Goal: Information Seeking & Learning: Learn about a topic

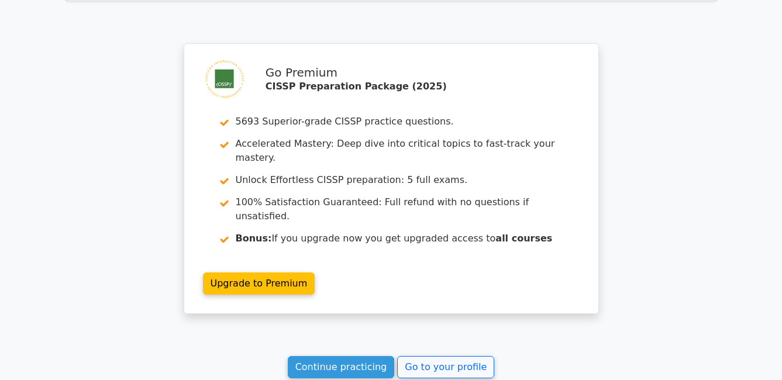
scroll to position [2173, 0]
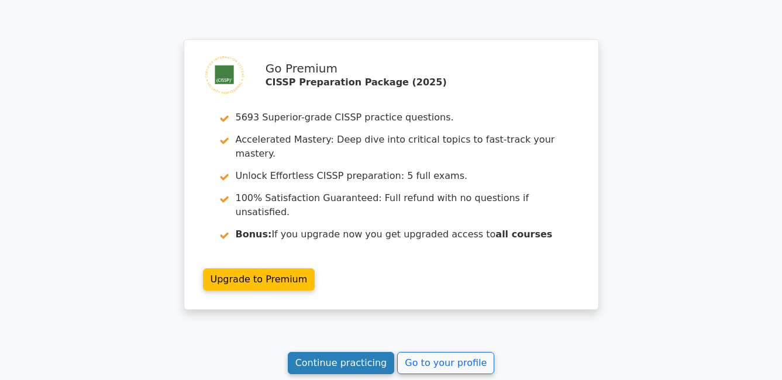
click at [348, 352] on link "Continue practicing" at bounding box center [341, 363] width 107 height 22
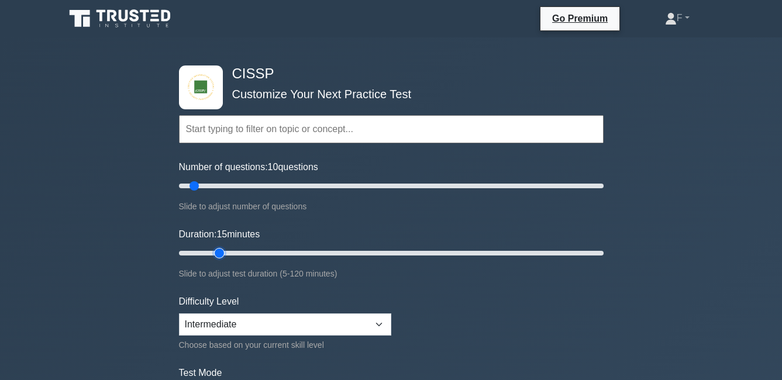
type input "15"
click at [221, 252] on input "Duration: 15 minutes" at bounding box center [391, 253] width 424 height 14
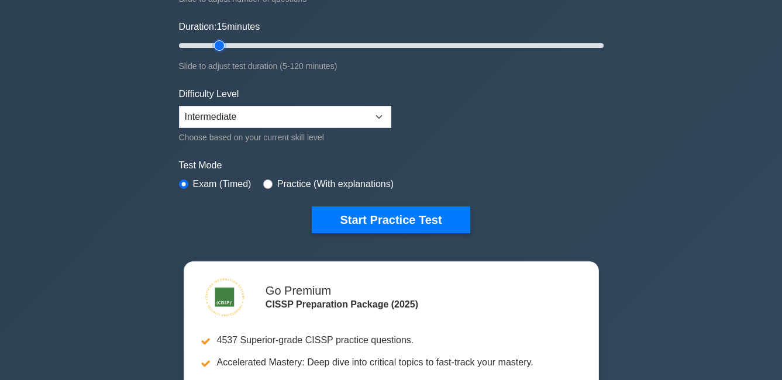
scroll to position [231, 0]
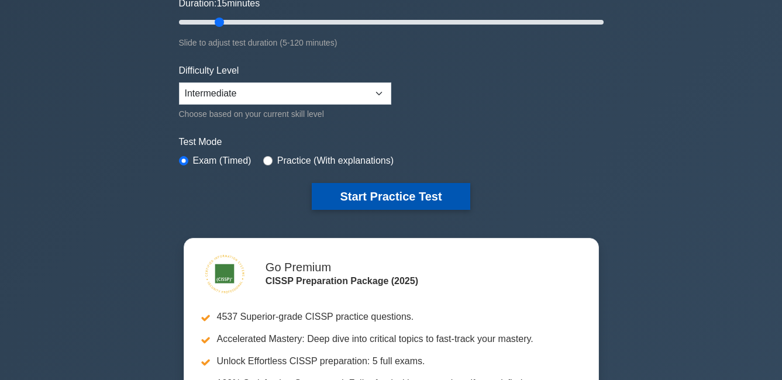
click at [418, 199] on button "Start Practice Test" at bounding box center [391, 196] width 158 height 27
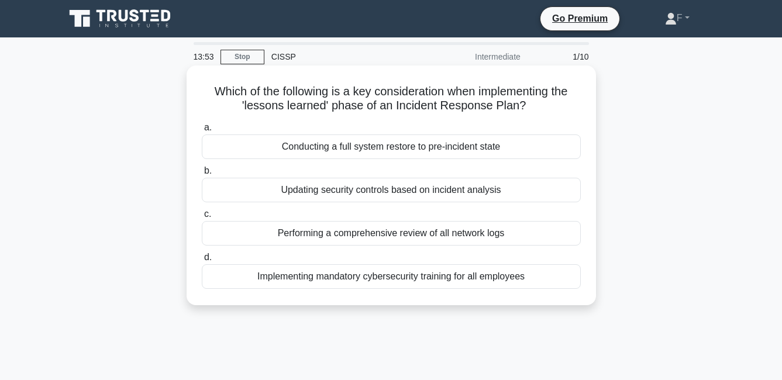
click at [457, 175] on label "b. Updating security controls based on incident analysis" at bounding box center [391, 183] width 379 height 39
click at [202, 175] on input "b. Updating security controls based on incident analysis" at bounding box center [202, 171] width 0 height 8
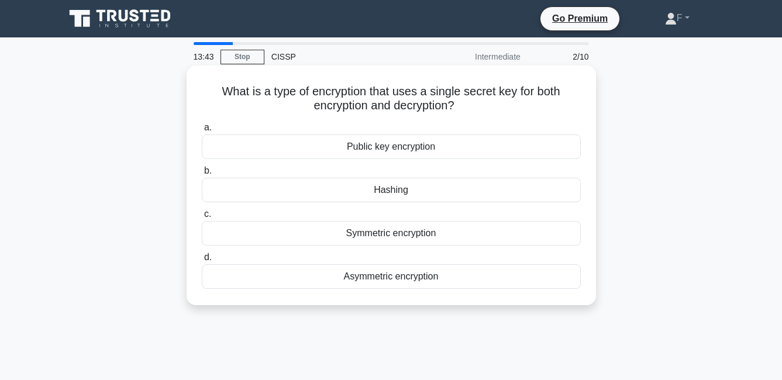
click at [440, 241] on div "Symmetric encryption" at bounding box center [391, 233] width 379 height 25
click at [202, 218] on input "c. Symmetric encryption" at bounding box center [202, 214] width 0 height 8
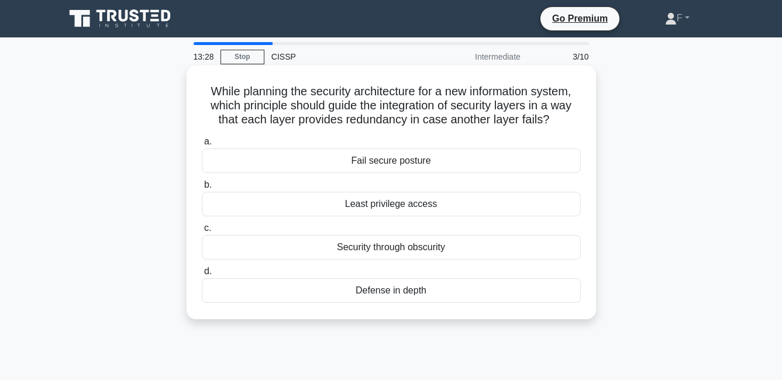
click at [445, 291] on div "Defense in depth" at bounding box center [391, 290] width 379 height 25
click at [202, 275] on input "d. Defense in depth" at bounding box center [202, 272] width 0 height 8
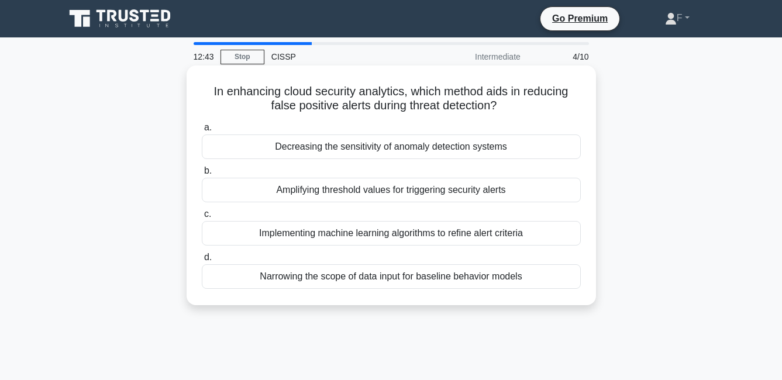
click at [506, 284] on div "Narrowing the scope of data input for baseline behavior models" at bounding box center [391, 276] width 379 height 25
click at [202, 261] on input "d. Narrowing the scope of data input for baseline behavior models" at bounding box center [202, 258] width 0 height 8
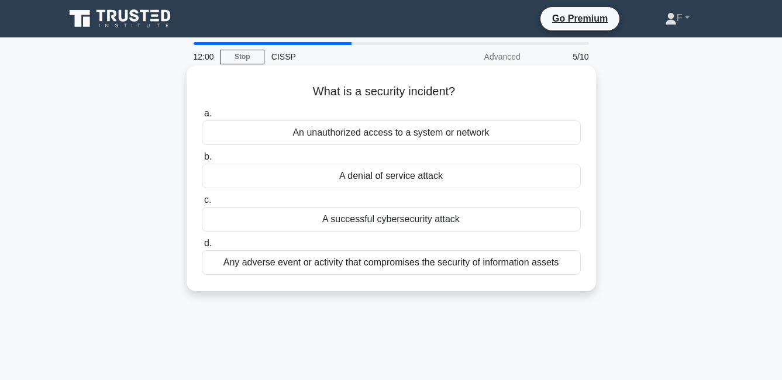
click at [524, 260] on div "Any adverse event or activity that compromises the security of information asse…" at bounding box center [391, 262] width 379 height 25
click at [202, 247] on input "d. Any adverse event or activity that compromises the security of information a…" at bounding box center [202, 244] width 0 height 8
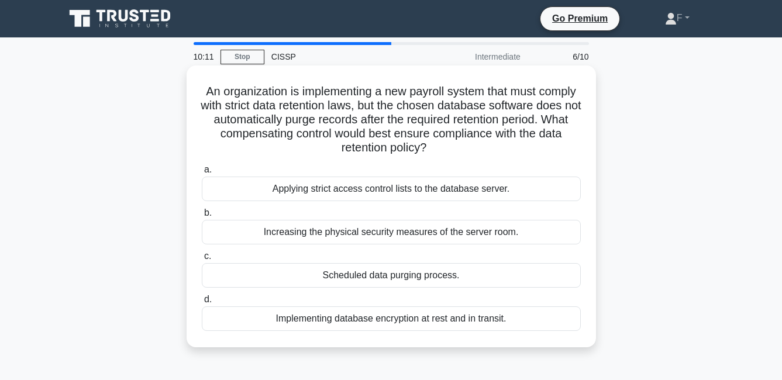
click at [474, 319] on div "Implementing database encryption at rest and in transit." at bounding box center [391, 318] width 379 height 25
click at [202, 303] on input "d. Implementing database encryption at rest and in transit." at bounding box center [202, 300] width 0 height 8
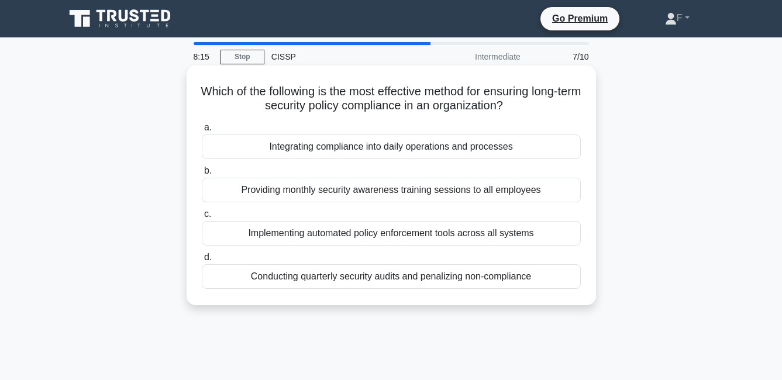
click at [501, 147] on div "Integrating compliance into daily operations and processes" at bounding box center [391, 146] width 379 height 25
click at [202, 132] on input "a. Integrating compliance into daily operations and processes" at bounding box center [202, 128] width 0 height 8
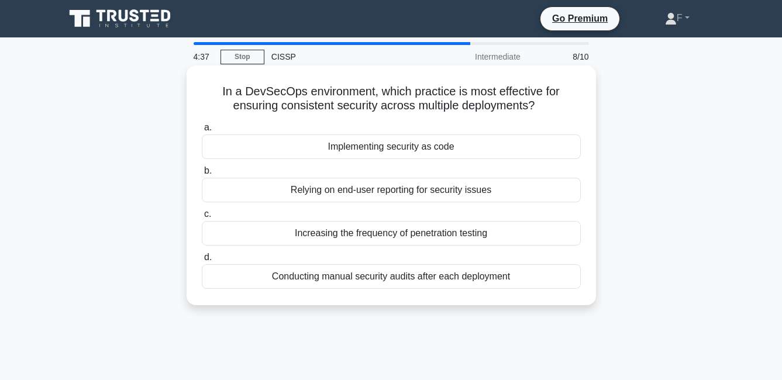
click at [337, 278] on div "Conducting manual security audits after each deployment" at bounding box center [391, 276] width 379 height 25
click at [202, 261] on input "d. Conducting manual security audits after each deployment" at bounding box center [202, 258] width 0 height 8
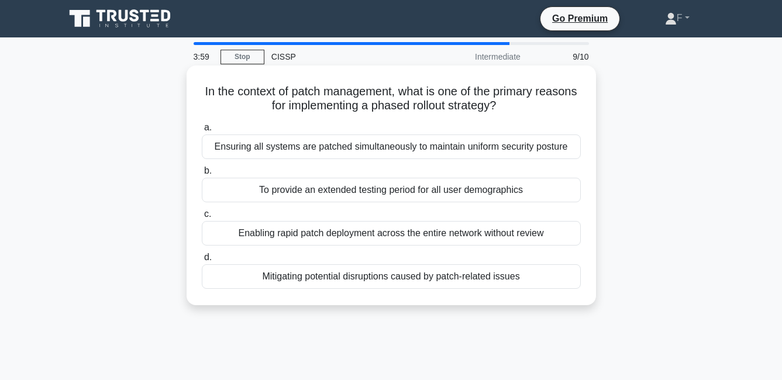
click at [517, 147] on div "Ensuring all systems are patched simultaneously to maintain uniform security po…" at bounding box center [391, 146] width 379 height 25
click at [202, 132] on input "a. Ensuring all systems are patched simultaneously to maintain uniform security…" at bounding box center [202, 128] width 0 height 8
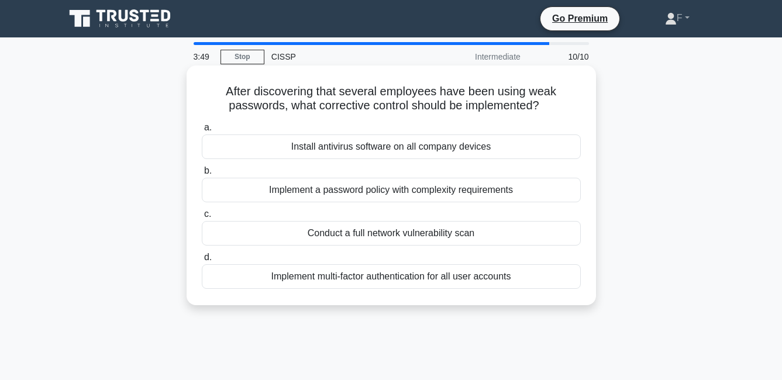
click at [545, 183] on div "Implement a password policy with complexity requirements" at bounding box center [391, 190] width 379 height 25
click at [202, 175] on input "b. Implement a password policy with complexity requirements" at bounding box center [202, 171] width 0 height 8
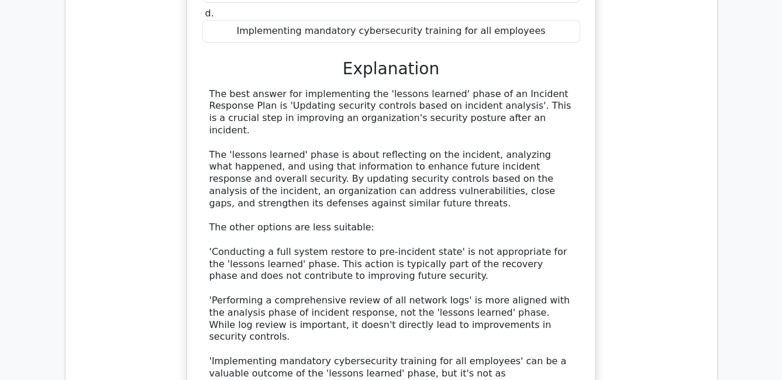
scroll to position [1295, 0]
